Goal: Task Accomplishment & Management: Manage account settings

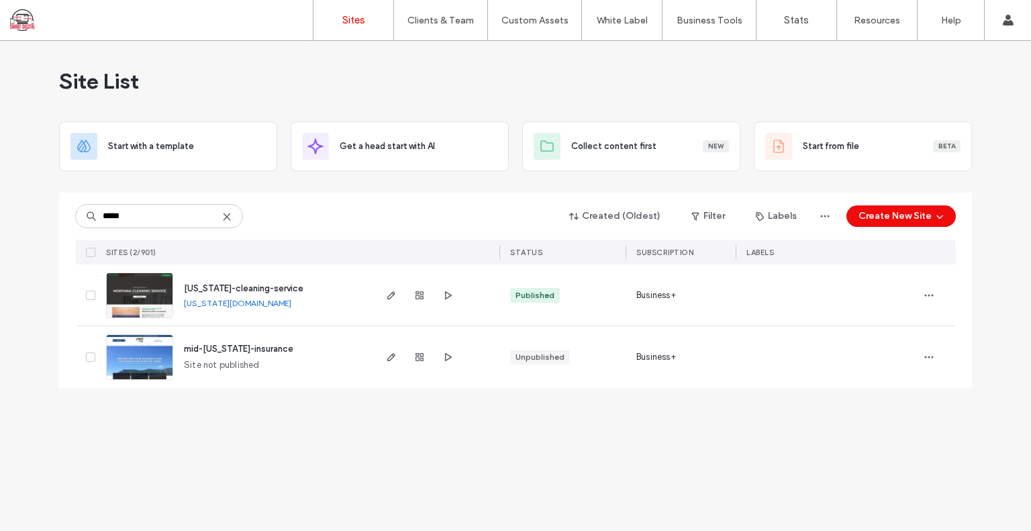
type input "*****"
click at [219, 285] on span "[US_STATE]-cleaning-service" at bounding box center [243, 288] width 119 height 10
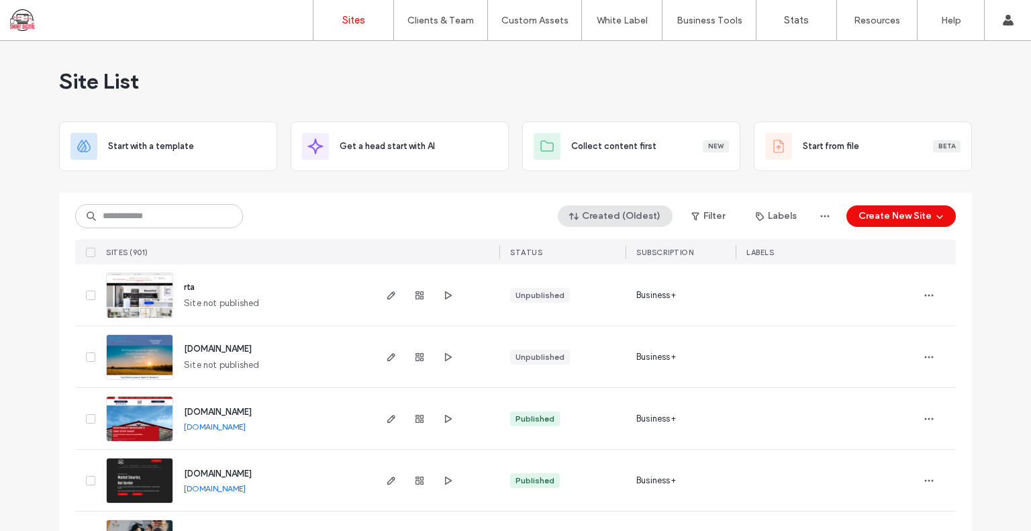
click at [623, 217] on button "Created (Oldest)" at bounding box center [615, 215] width 115 height 21
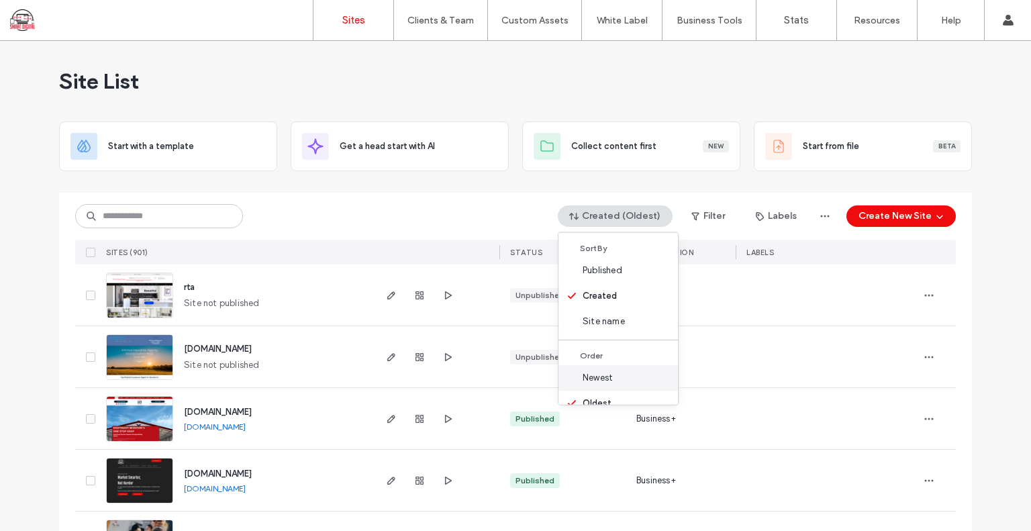
click at [609, 379] on span "Newest" at bounding box center [598, 377] width 30 height 13
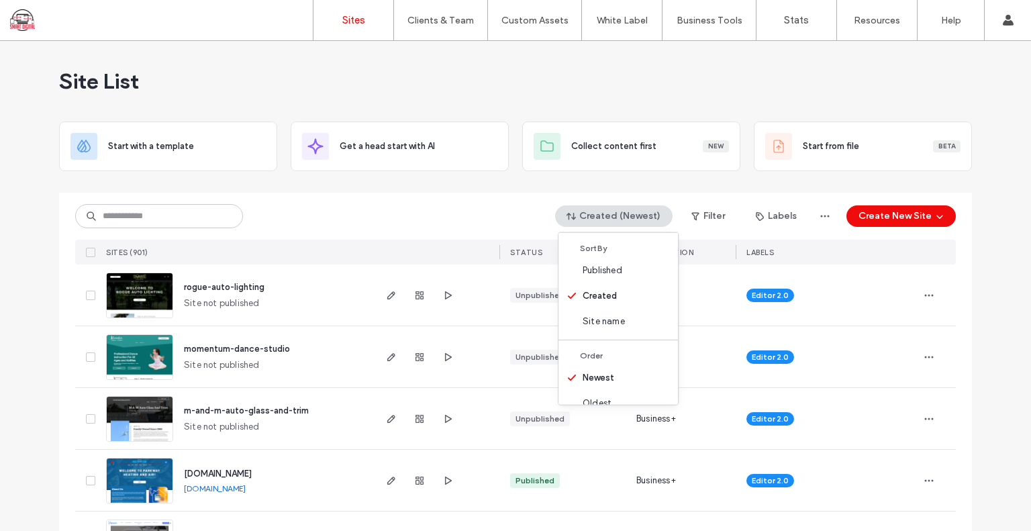
click at [397, 190] on div at bounding box center [515, 187] width 913 height 11
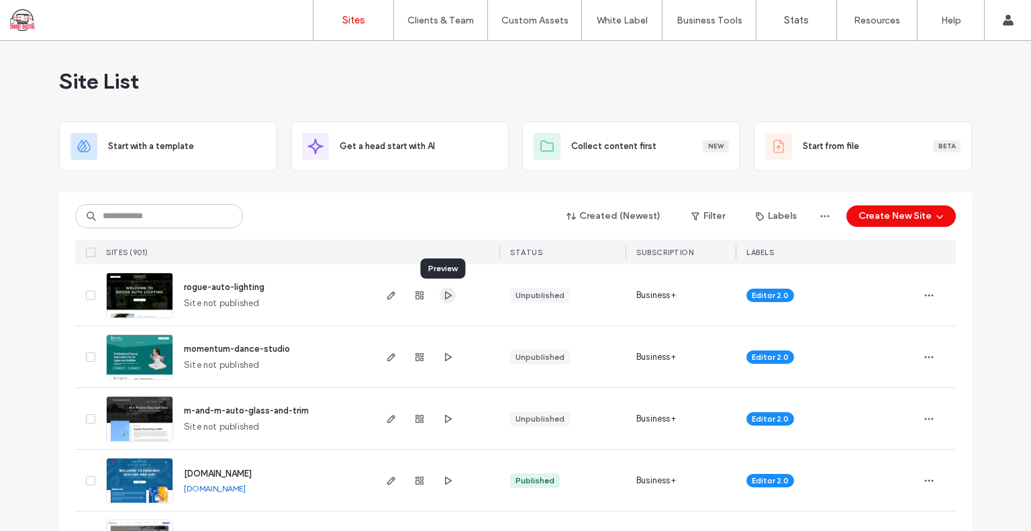
click at [444, 288] on span "button" at bounding box center [448, 295] width 16 height 16
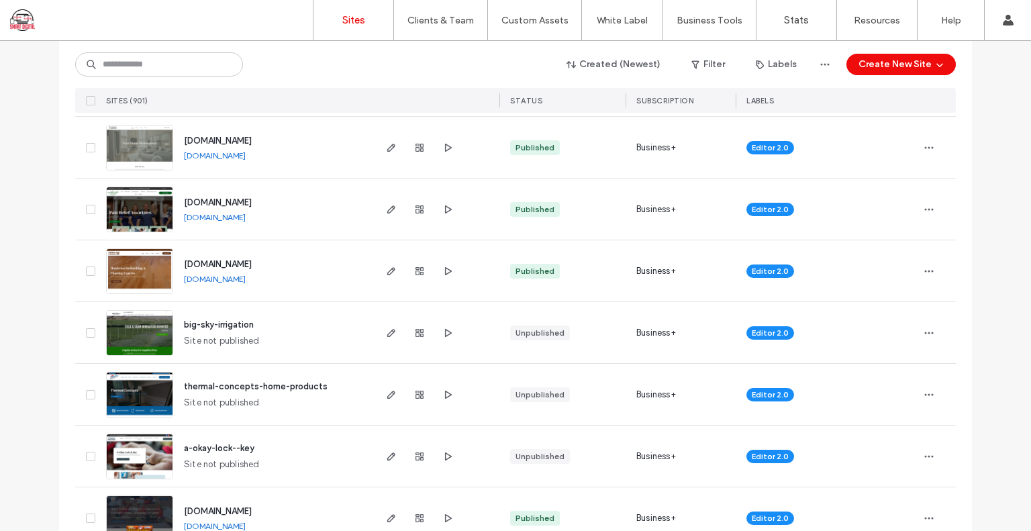
scroll to position [1007, 0]
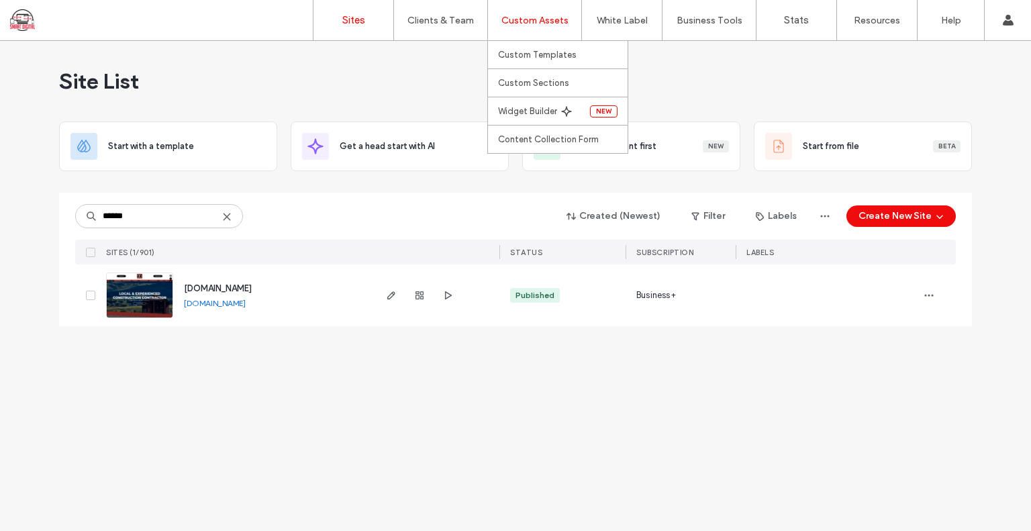
type input "******"
click at [252, 288] on span "www.tdavisconstruction.com" at bounding box center [218, 288] width 68 height 10
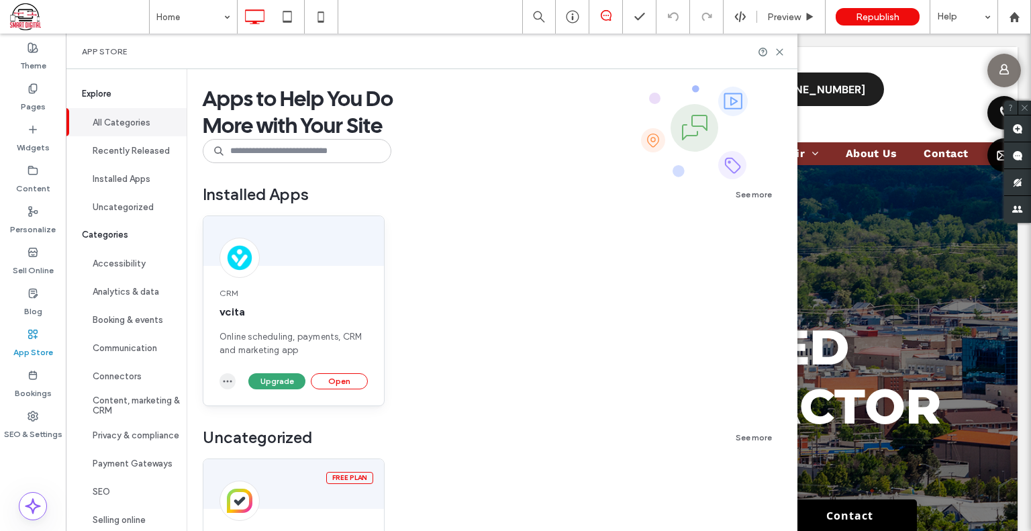
click at [228, 379] on icon "button" at bounding box center [227, 381] width 11 height 11
click at [246, 411] on span "Uninstall app" at bounding box center [258, 413] width 55 height 13
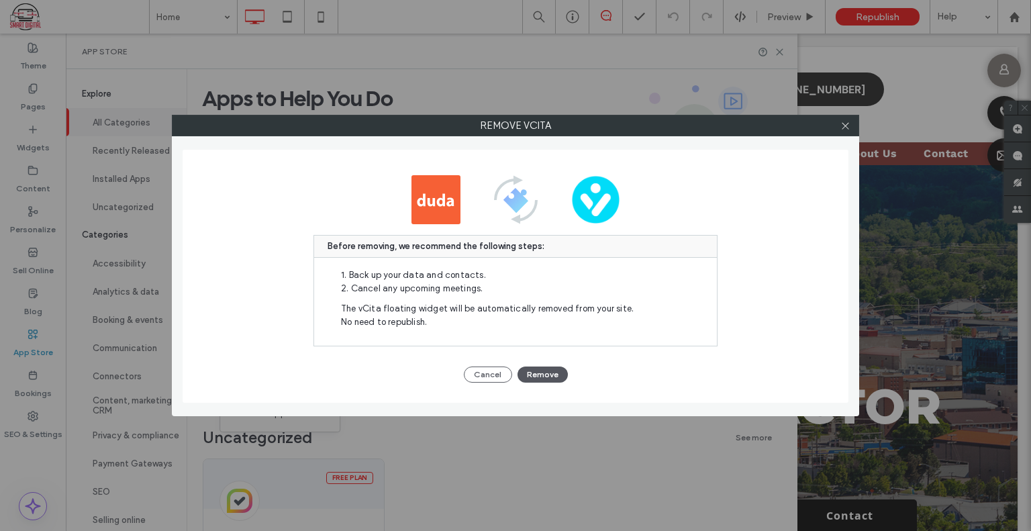
click at [534, 370] on button "Remove" at bounding box center [542, 374] width 50 height 16
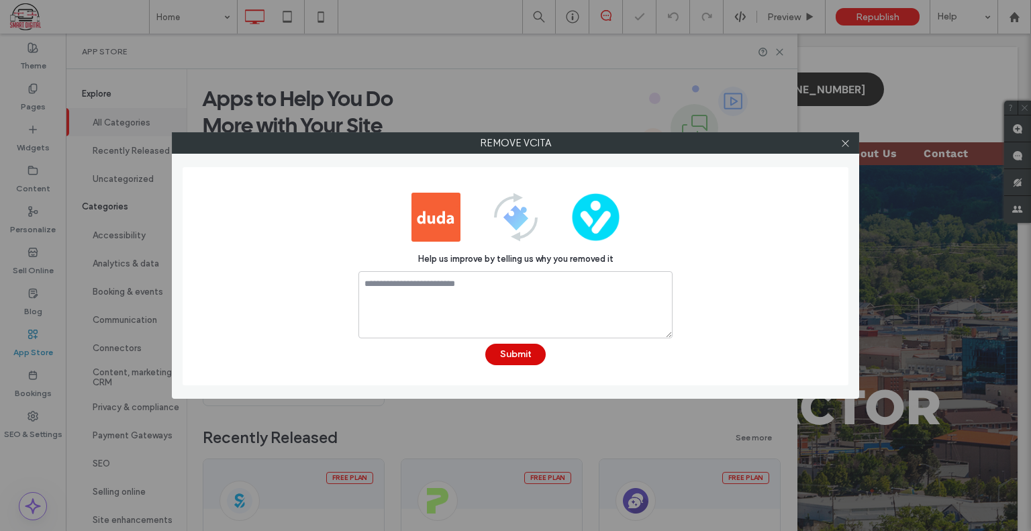
click at [530, 350] on button "Submit" at bounding box center [515, 354] width 60 height 21
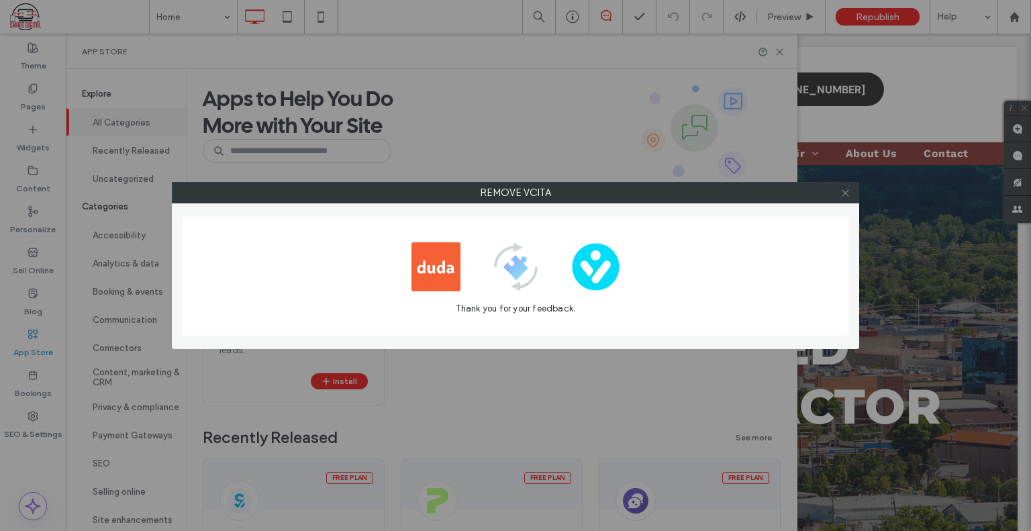
click at [845, 194] on icon at bounding box center [845, 193] width 10 height 10
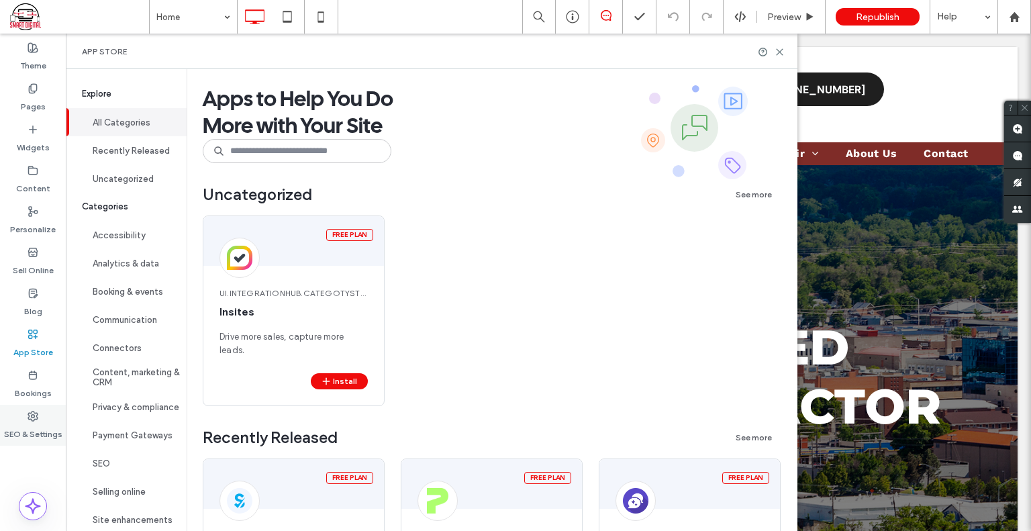
click at [30, 423] on label "SEO & Settings" at bounding box center [33, 430] width 58 height 19
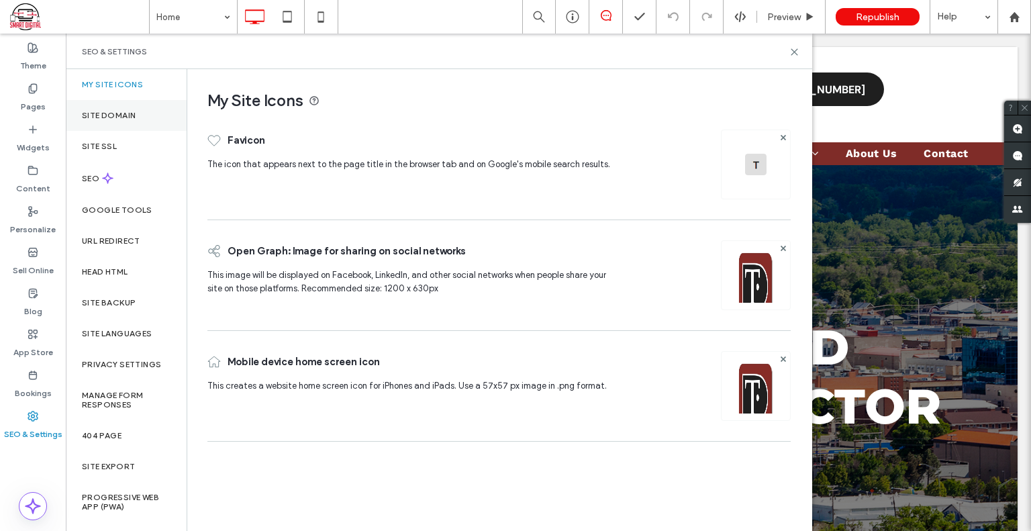
click at [128, 119] on label "Site Domain" at bounding box center [109, 115] width 54 height 9
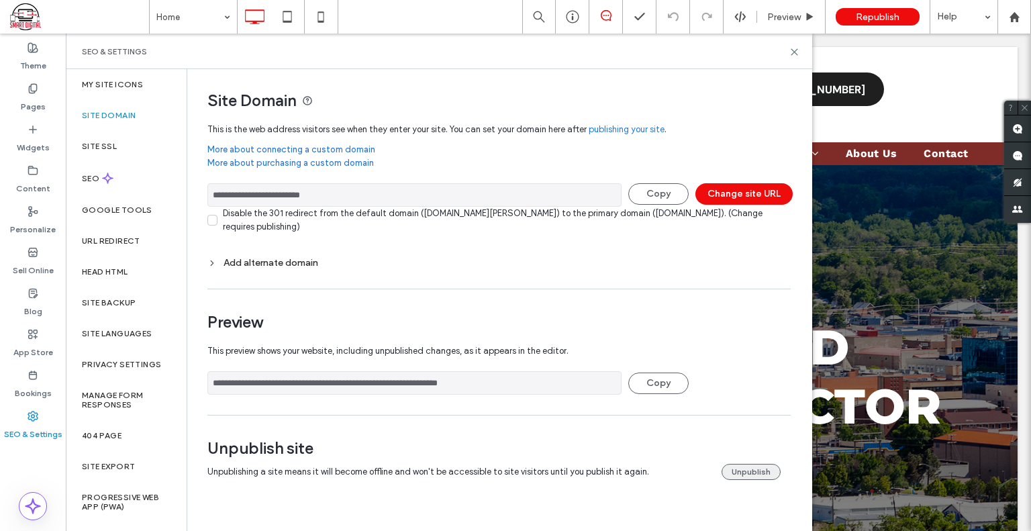
click at [750, 472] on button "Unpublish" at bounding box center [750, 472] width 59 height 16
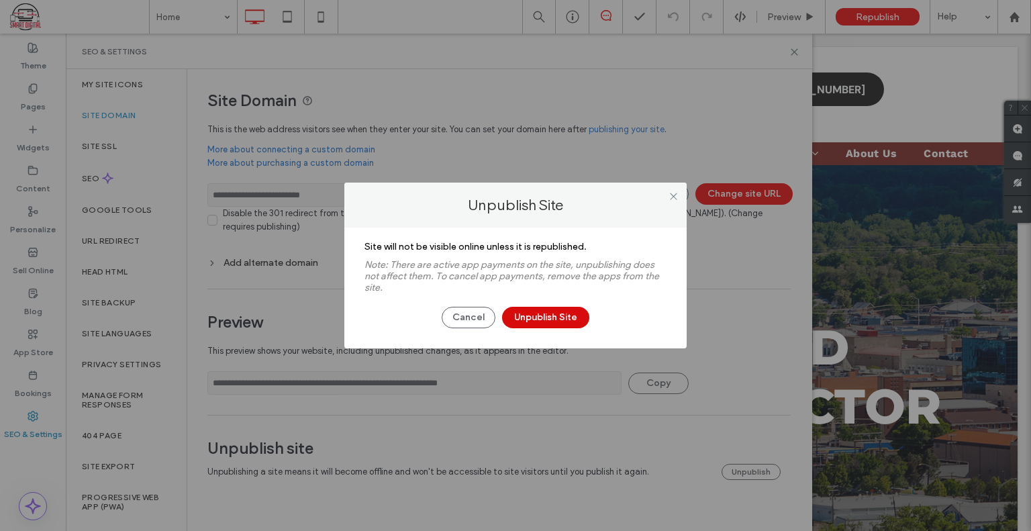
click at [534, 315] on button "Unpublish Site" at bounding box center [545, 317] width 87 height 21
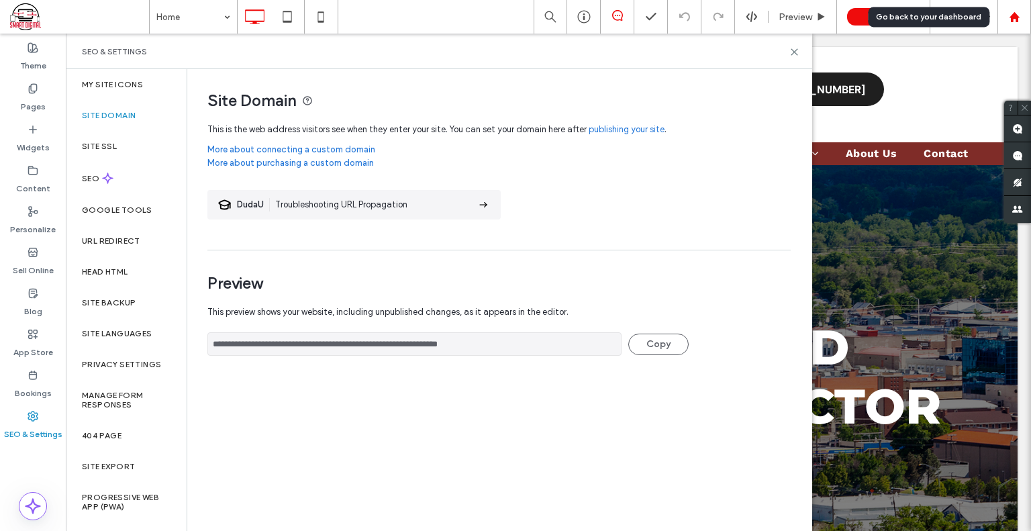
click at [1009, 21] on icon at bounding box center [1014, 16] width 11 height 11
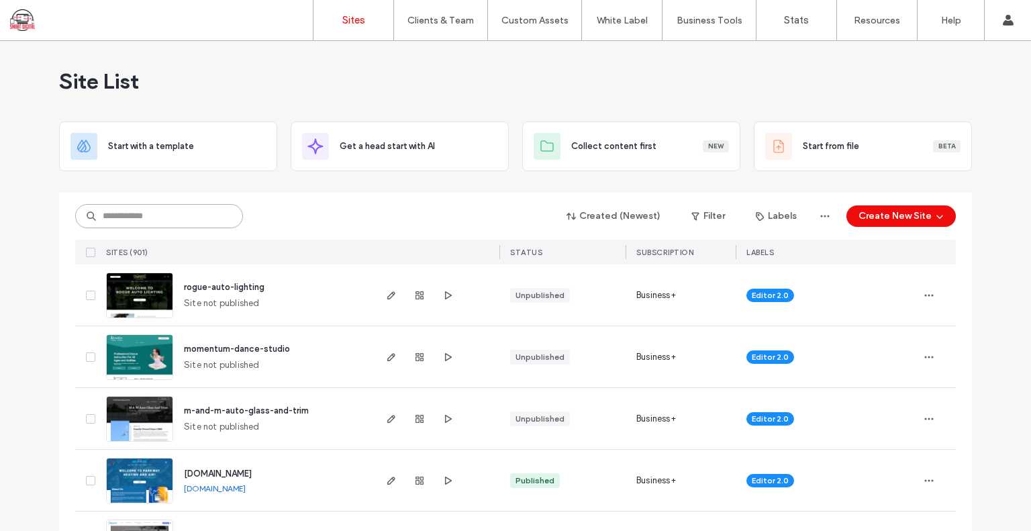
click at [115, 216] on input at bounding box center [159, 216] width 168 height 24
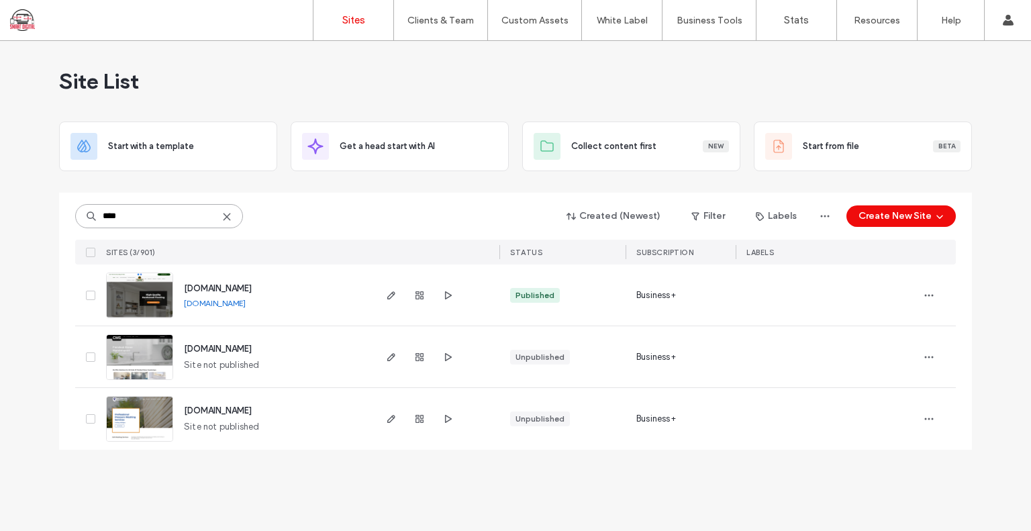
type input "****"
click at [191, 286] on span "softtouchdesigns.net" at bounding box center [218, 288] width 68 height 10
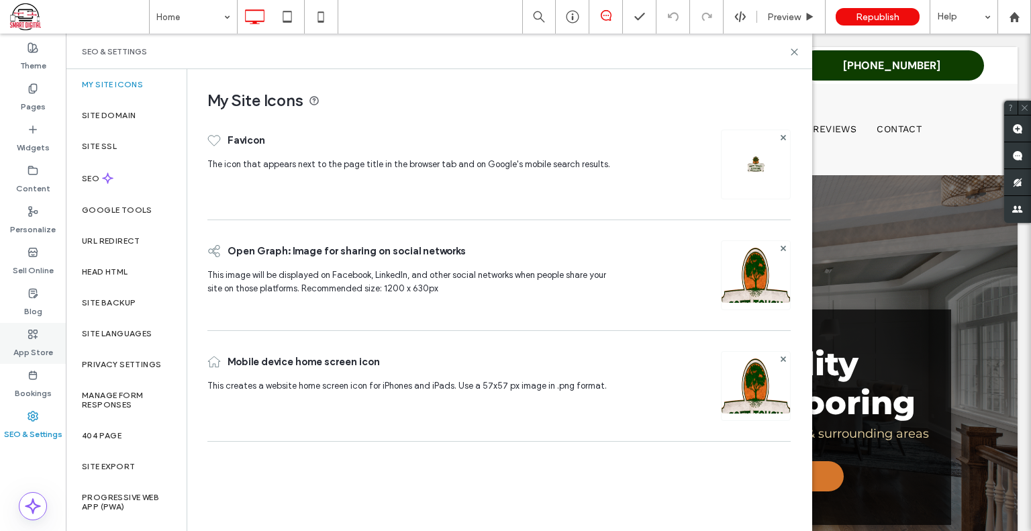
click at [28, 336] on icon at bounding box center [33, 334] width 11 height 11
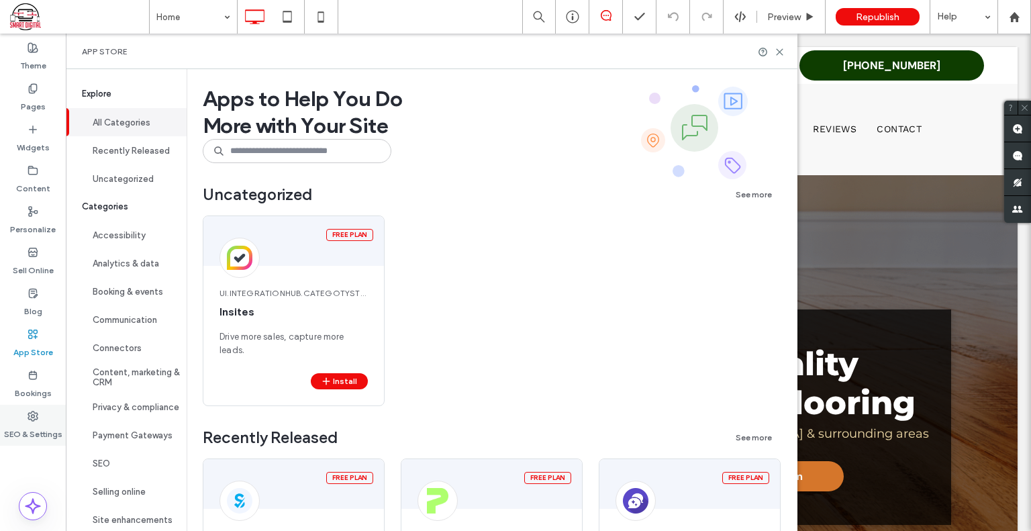
click at [44, 421] on label "SEO & Settings" at bounding box center [33, 430] width 58 height 19
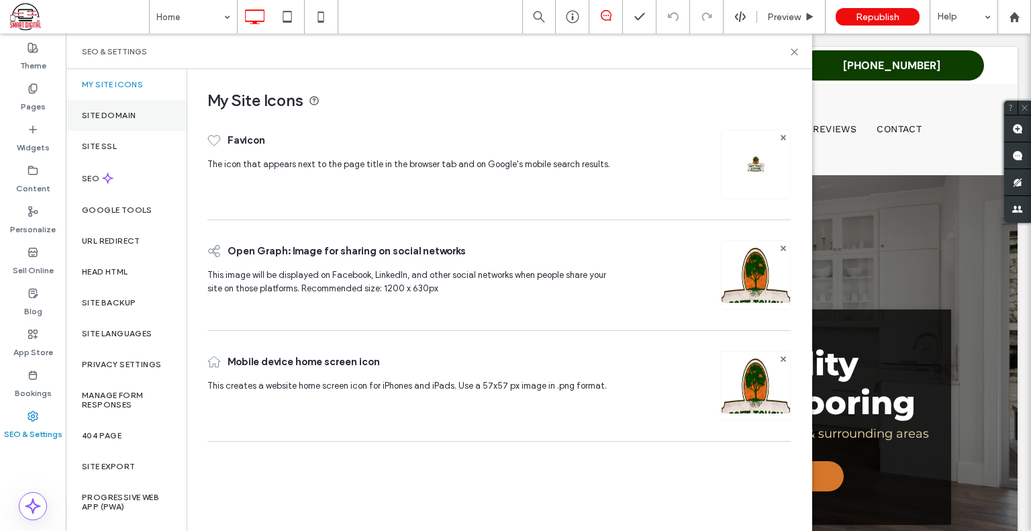
click at [132, 111] on label "Site Domain" at bounding box center [109, 115] width 54 height 9
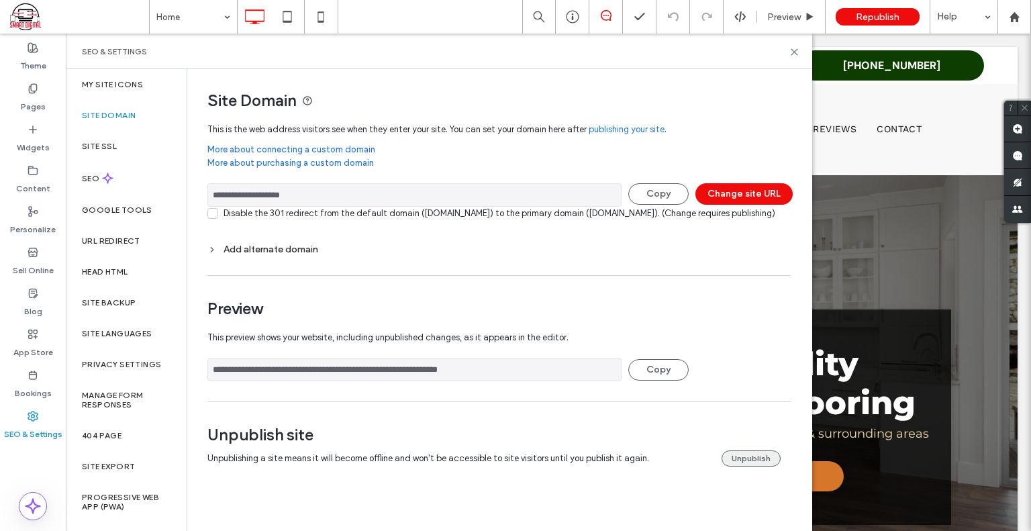
click at [757, 466] on button "Unpublish" at bounding box center [750, 458] width 59 height 16
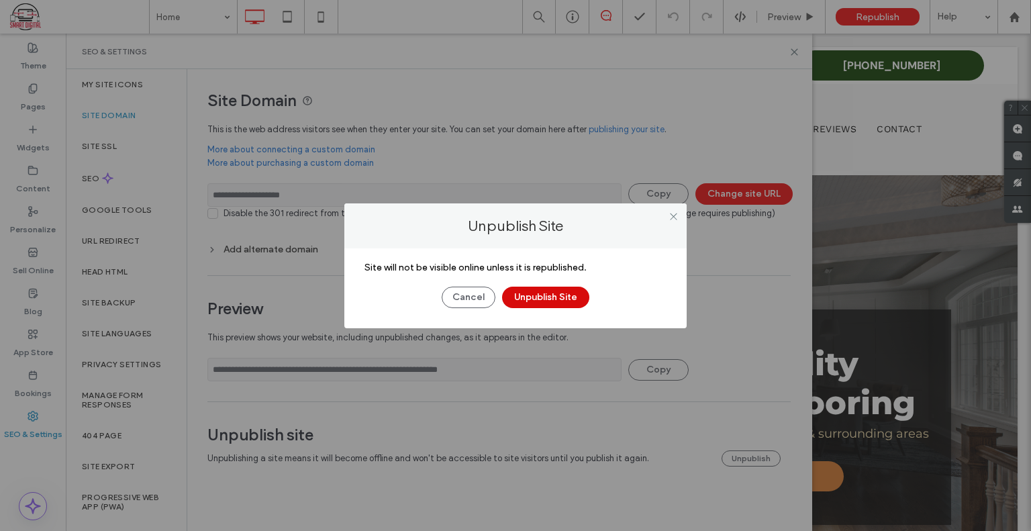
click at [542, 292] on button "Unpublish Site" at bounding box center [545, 297] width 87 height 21
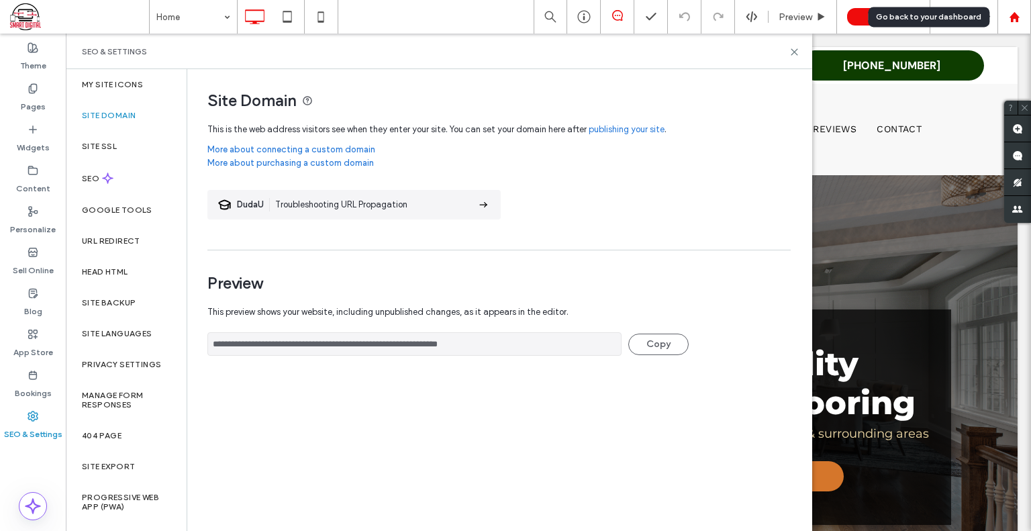
click at [1022, 23] on div at bounding box center [1014, 17] width 34 height 34
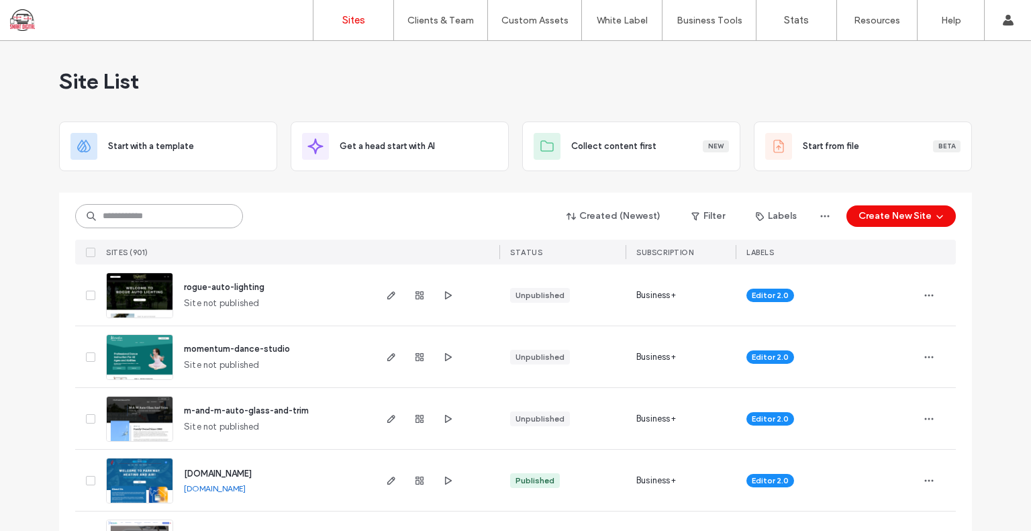
click at [220, 217] on input at bounding box center [159, 216] width 168 height 24
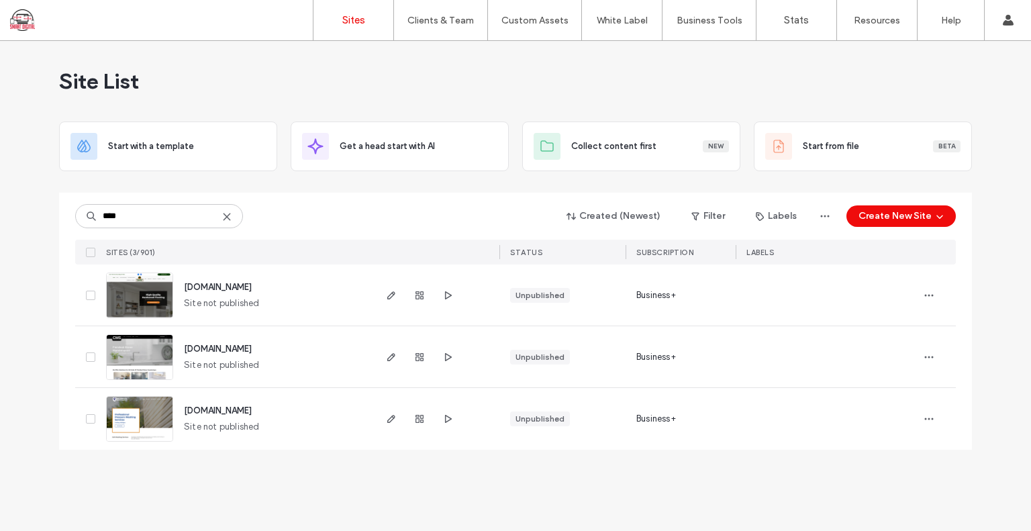
drag, startPoint x: 274, startPoint y: 290, endPoint x: 177, endPoint y: 289, distance: 97.3
click at [177, 289] on div "[DOMAIN_NAME] Site not published" at bounding box center [272, 294] width 199 height 61
copy span "[DOMAIN_NAME]"
drag, startPoint x: 142, startPoint y: 211, endPoint x: 0, endPoint y: 203, distance: 141.8
click at [0, 203] on div "Site List Start with a template Get a head start with AI Collect content first …" at bounding box center [515, 286] width 1031 height 490
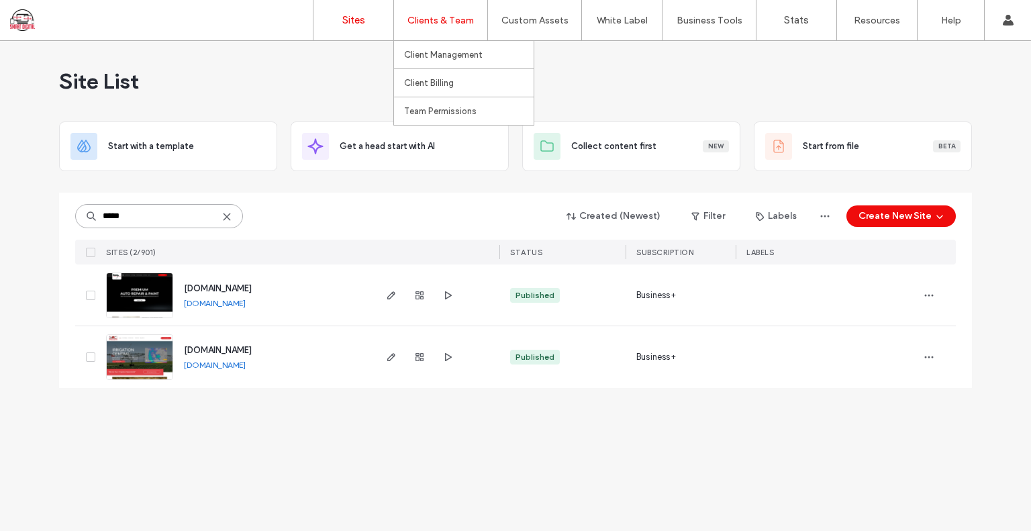
type input "*****"
